Goal: Answer question/provide support: Share knowledge or assist other users

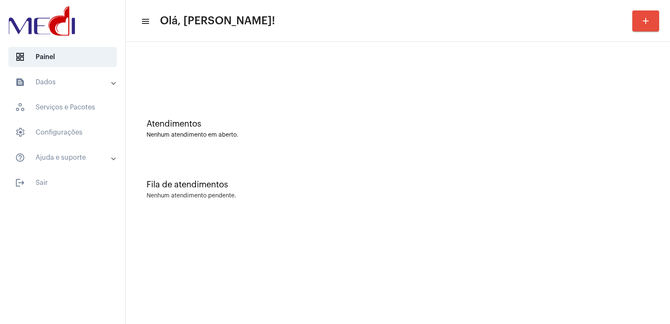
drag, startPoint x: 113, startPoint y: 300, endPoint x: 155, endPoint y: 340, distance: 58.4
click at [155, 323] on html "dashboard Painel text_snippet_outlined Dados history_outlined Histórico schedul…" at bounding box center [335, 162] width 670 height 324
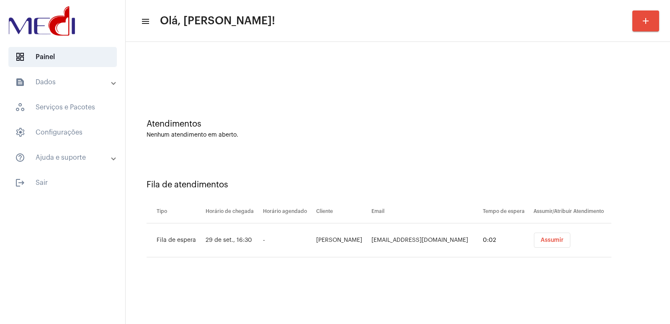
click at [175, 122] on div "Atendimentos" at bounding box center [398, 123] width 503 height 9
click at [561, 243] on button "Assumir" at bounding box center [552, 240] width 36 height 15
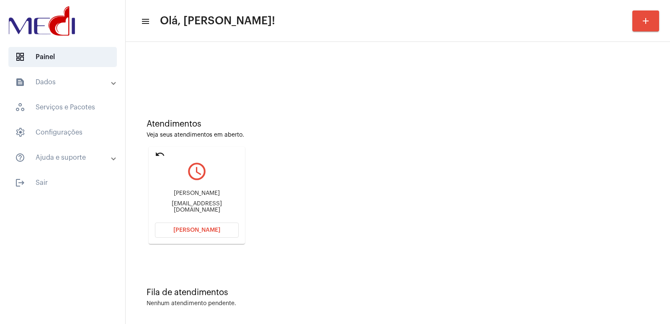
click at [208, 194] on div "[PERSON_NAME]" at bounding box center [197, 193] width 84 height 6
copy div "[PERSON_NAME]"
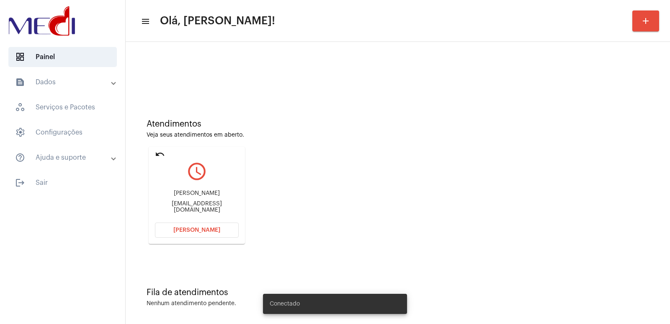
click at [212, 206] on div "[EMAIL_ADDRESS][DOMAIN_NAME]" at bounding box center [197, 207] width 84 height 13
copy mat-card-content "hermesjoseborge@gmail.com Abrir Chamada"
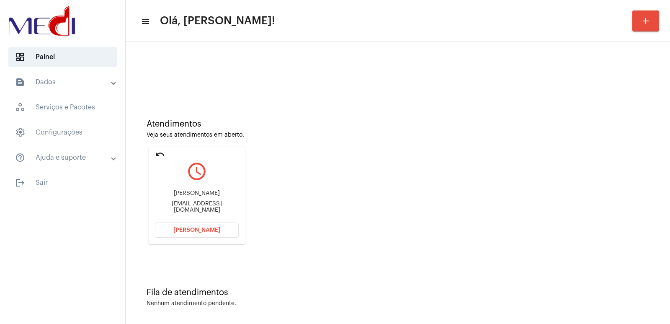
click at [191, 190] on div "Hermes José Borges hermesjoseborge@gmail.com" at bounding box center [197, 202] width 84 height 38
copy div "[PERSON_NAME]"
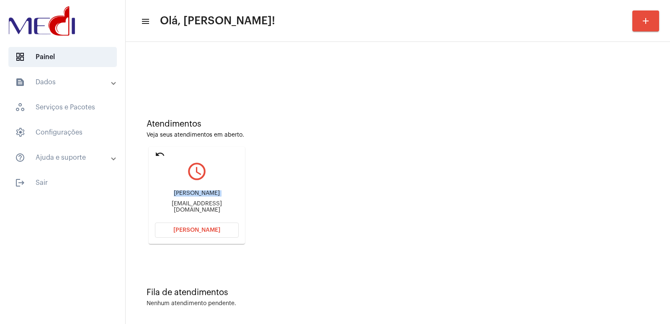
click at [233, 232] on button "[PERSON_NAME]" at bounding box center [197, 229] width 84 height 15
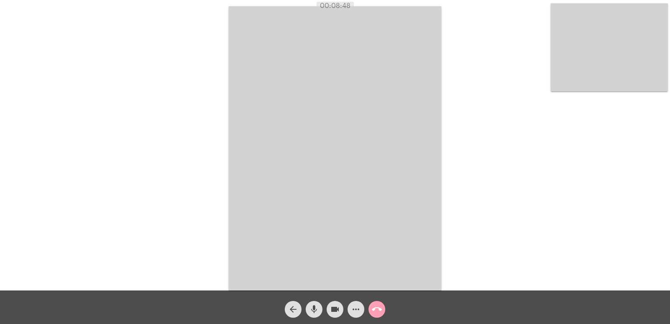
click at [373, 311] on mat-icon "call_end" at bounding box center [377, 309] width 10 height 10
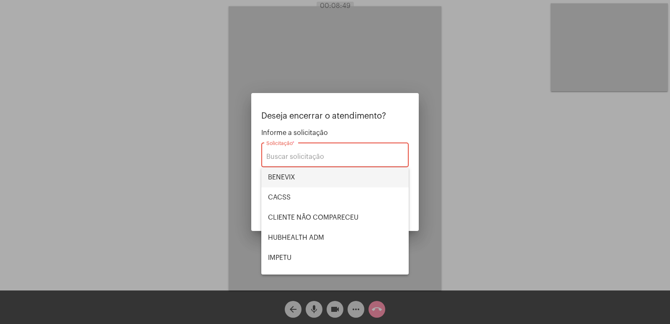
click at [279, 175] on span "BENEVIX" at bounding box center [335, 177] width 134 height 20
type input "BENEVIX"
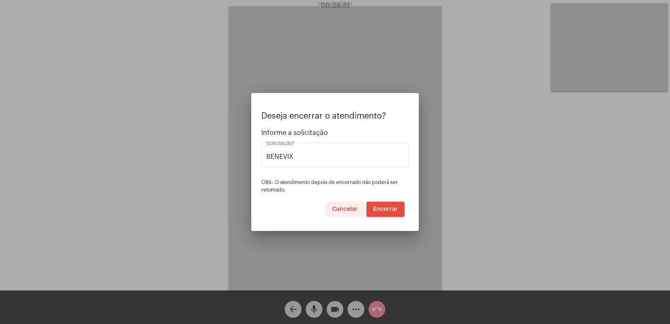
click at [352, 207] on span "Cancelar" at bounding box center [345, 209] width 26 height 6
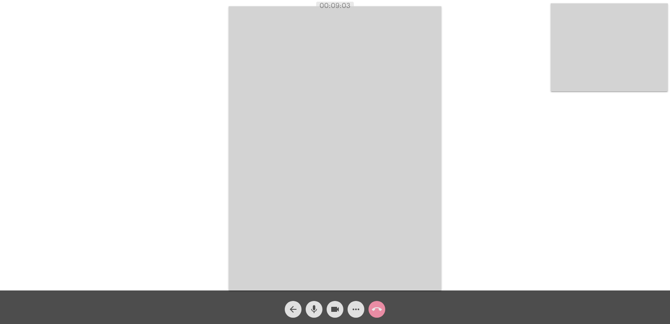
click at [368, 165] on video at bounding box center [335, 148] width 213 height 284
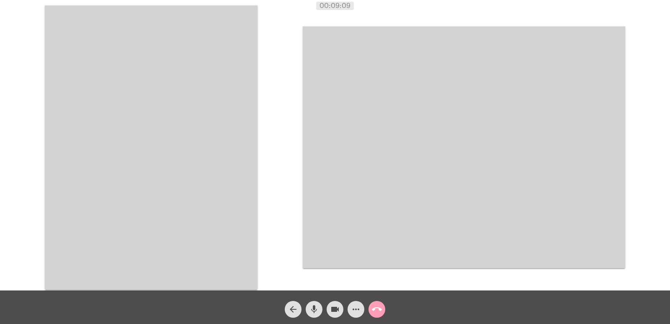
click at [377, 309] on mat-icon "call_end" at bounding box center [377, 309] width 10 height 10
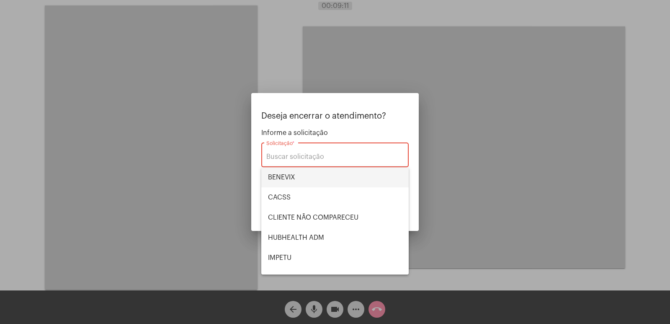
click at [279, 179] on span "BENEVIX" at bounding box center [335, 177] width 134 height 20
type input "BENEVIX"
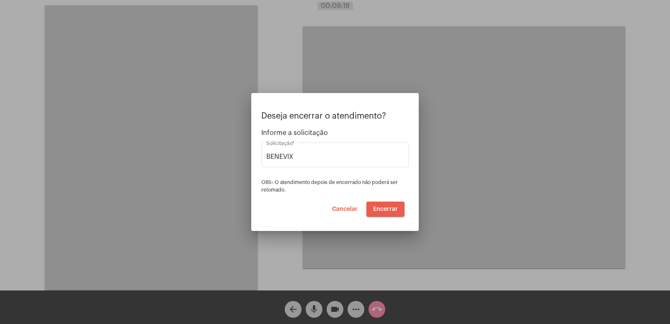
click at [385, 209] on span "Encerrar" at bounding box center [385, 209] width 25 height 6
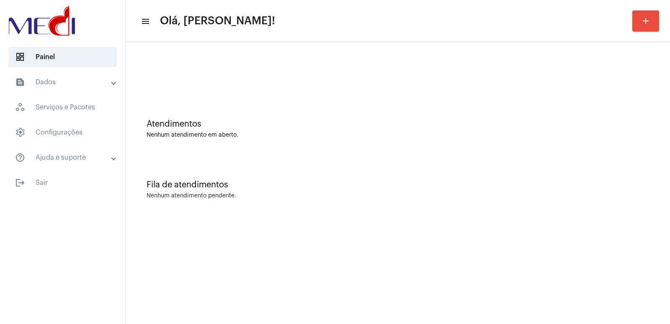
click at [221, 232] on mat-sidenav-content "menu Olá, [PERSON_NAME]! add Atendimentos Nenhum atendimento em aberto. Fila de…" at bounding box center [398, 162] width 545 height 324
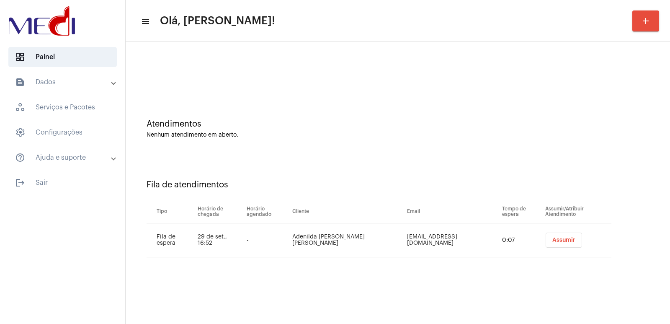
click at [568, 241] on button "Assumir" at bounding box center [564, 240] width 36 height 15
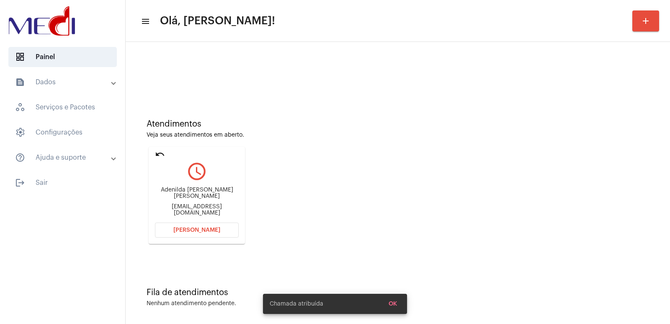
click at [181, 195] on div "Adenilda [PERSON_NAME] [PERSON_NAME]" at bounding box center [197, 193] width 84 height 13
copy div "Adenilda [PERSON_NAME] [PERSON_NAME]"
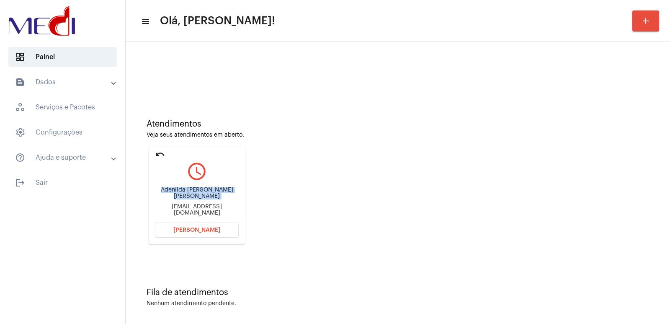
drag, startPoint x: 212, startPoint y: 189, endPoint x: 205, endPoint y: 199, distance: 12.6
click at [212, 189] on div "Adenilda de Oliveira Batista Nildabatistatim@gmail.com" at bounding box center [197, 202] width 84 height 38
click at [203, 202] on div "Adenilda de Oliveira Batista Nildabatistatim@gmail.com" at bounding box center [197, 202] width 84 height 38
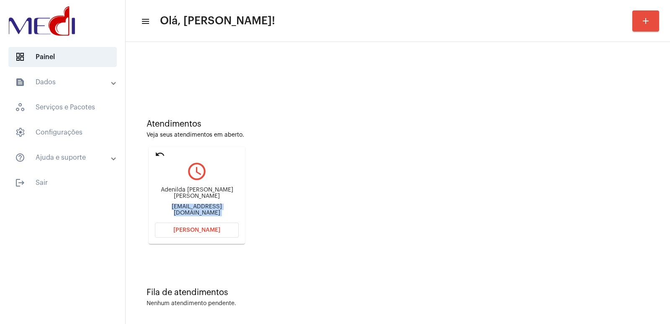
copy mat-card-content "Nildabatistatim@gmail.com Abrir Chamada"
click at [189, 226] on button "Abrir Chamada" at bounding box center [197, 229] width 84 height 15
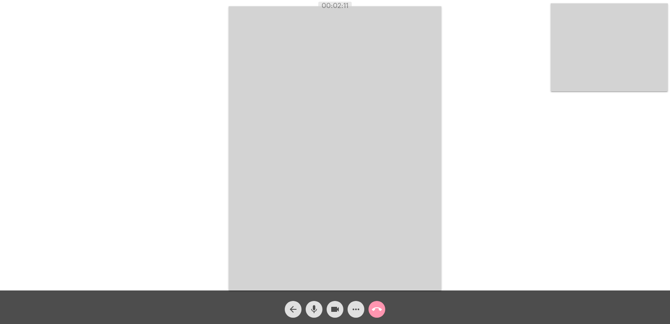
click at [260, 243] on video at bounding box center [335, 148] width 213 height 284
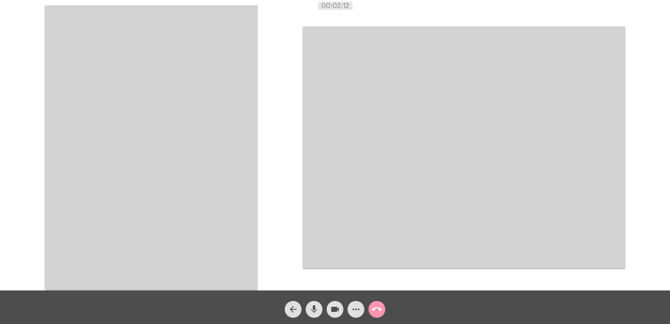
click at [182, 204] on video at bounding box center [151, 147] width 213 height 284
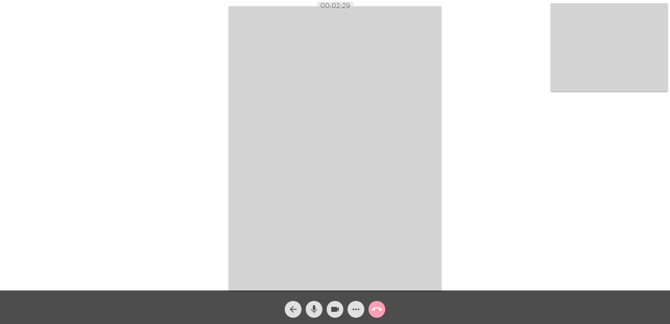
click at [377, 308] on mat-icon "call_end" at bounding box center [377, 309] width 10 height 10
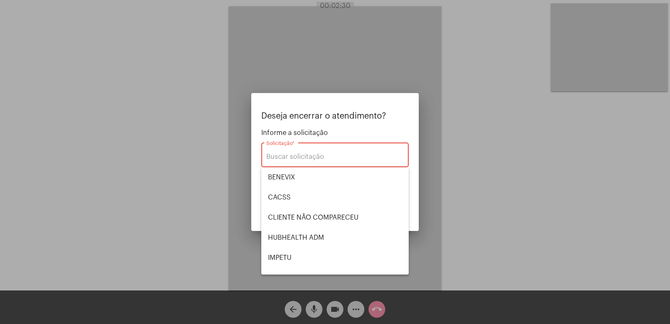
scroll to position [174, 0]
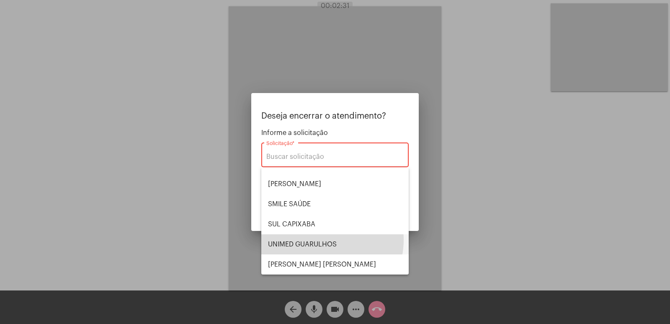
click at [319, 240] on span "UNIMED GUARULHOS" at bounding box center [335, 244] width 134 height 20
type input "UNIMED GUARULHOS"
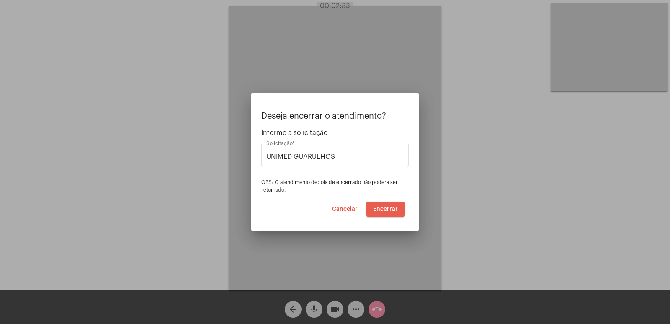
click at [391, 208] on span "Encerrar" at bounding box center [385, 209] width 25 height 6
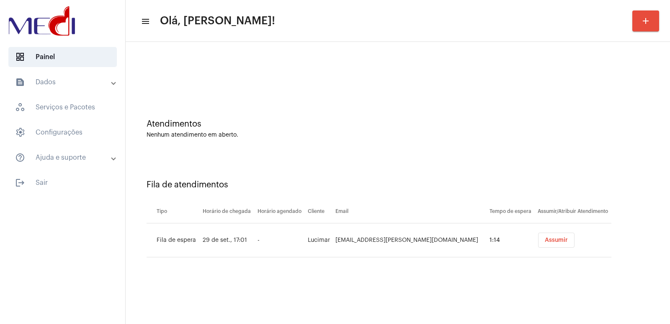
click at [391, 240] on td "[EMAIL_ADDRESS][PERSON_NAME][DOMAIN_NAME]" at bounding box center [410, 240] width 154 height 34
click at [391, 240] on td "lucimar.caldeira@uol.com.br" at bounding box center [410, 240] width 154 height 34
copy td "lucimar.caldeira@uol.com.br"
